Goal: Browse casually

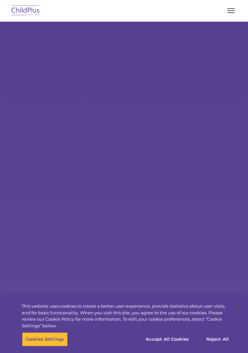
select select "MEDIUM"
click at [228, 9] on button "button" at bounding box center [231, 10] width 14 height 11
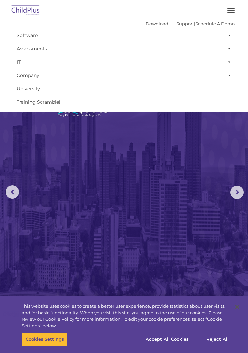
click at [156, 198] on img at bounding box center [124, 185] width 248 height 326
click at [34, 12] on img at bounding box center [25, 11] width 31 height 16
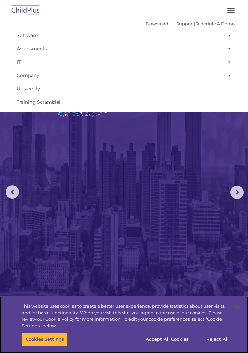
click at [178, 335] on button "Accept All Cookies" at bounding box center [167, 339] width 50 height 14
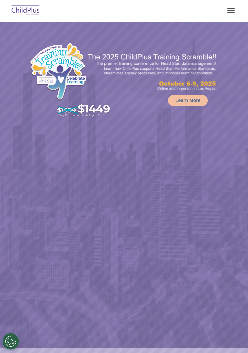
select select "MEDIUM"
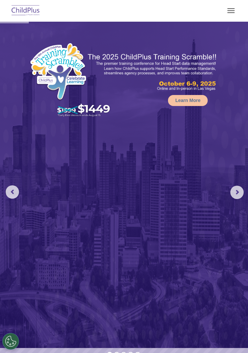
click at [27, 9] on img at bounding box center [25, 11] width 31 height 16
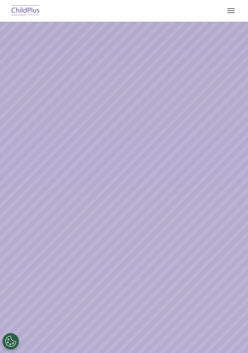
scroll to position [5, 0]
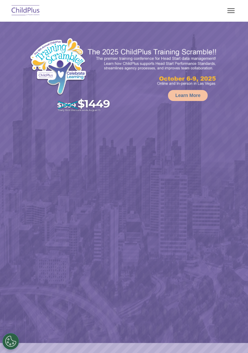
select select "MEDIUM"
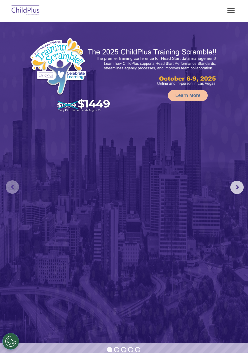
click at [15, 181] on rs-arrow at bounding box center [12, 186] width 13 height 13
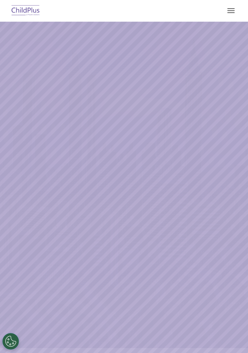
scroll to position [30, 0]
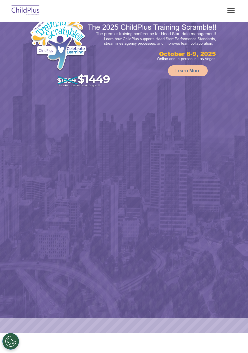
select select "MEDIUM"
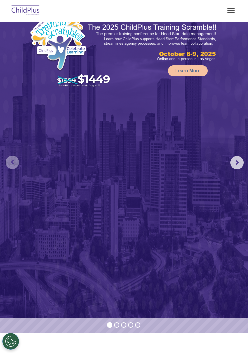
click at [16, 162] on rs-arrow at bounding box center [12, 162] width 13 height 13
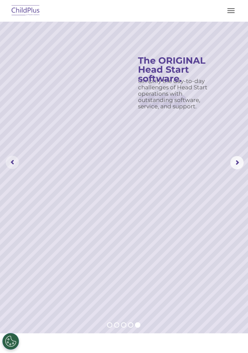
click at [14, 163] on rs-arrow at bounding box center [12, 162] width 13 height 13
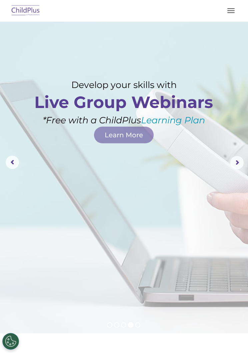
click at [14, 160] on rs-arrow at bounding box center [12, 162] width 13 height 13
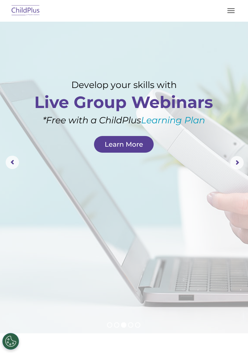
click at [14, 164] on rs-arrow at bounding box center [12, 162] width 13 height 13
click at [13, 162] on rs-arrow at bounding box center [12, 162] width 13 height 13
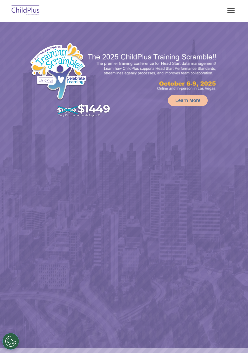
select select "MEDIUM"
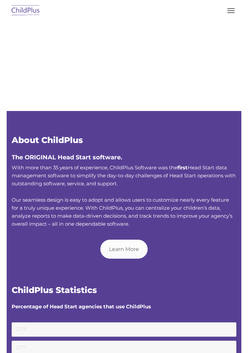
type input ""
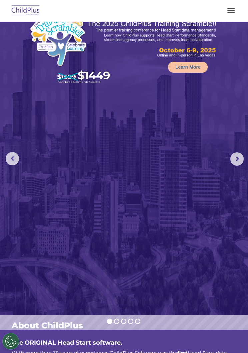
click at [231, 12] on button "button" at bounding box center [231, 10] width 14 height 11
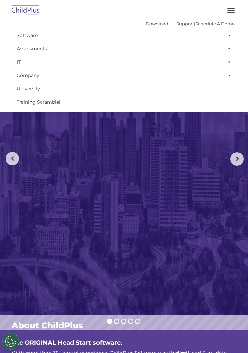
click at [11, 153] on rs-arrow at bounding box center [12, 158] width 13 height 13
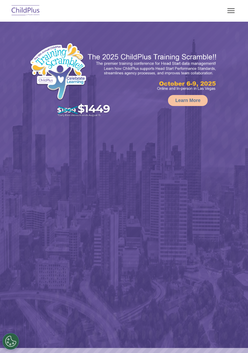
select select "MEDIUM"
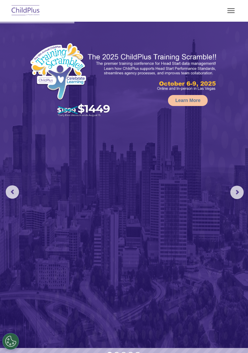
click at [238, 195] on rs-arrow at bounding box center [236, 192] width 13 height 13
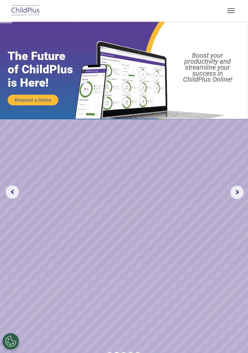
click at [235, 193] on rs-arrow at bounding box center [236, 192] width 13 height 13
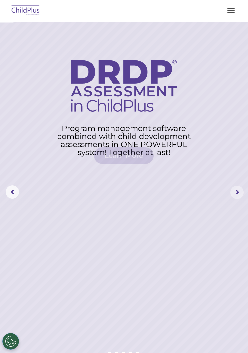
click at [235, 193] on rs-arrow at bounding box center [236, 192] width 13 height 13
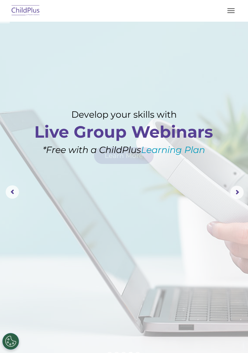
click at [237, 194] on rs-arrow at bounding box center [236, 192] width 13 height 13
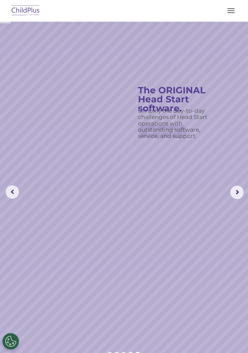
click at [236, 189] on rs-arrow at bounding box center [236, 192] width 13 height 13
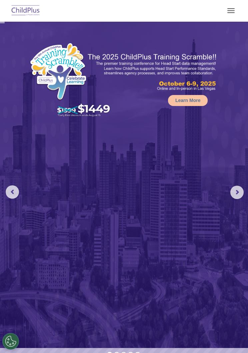
click at [242, 192] on rs-arrow at bounding box center [236, 192] width 13 height 13
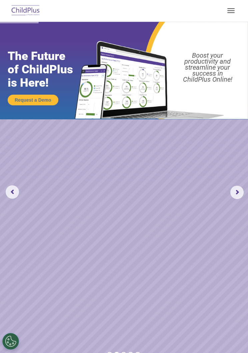
click at [233, 9] on button "button" at bounding box center [231, 10] width 14 height 11
